Goal: Navigation & Orientation: Go to known website

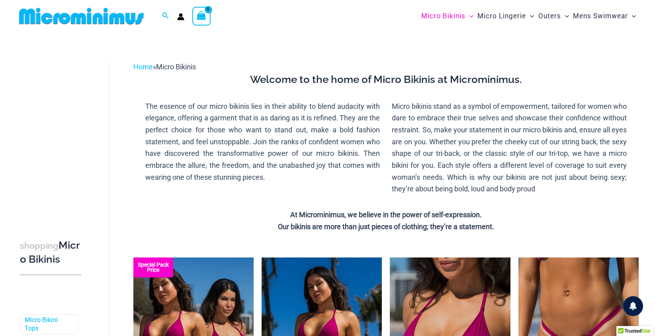
type input "**********"
click at [87, 10] on img at bounding box center [81, 16] width 131 height 18
